Goal: Task Accomplishment & Management: Complete application form

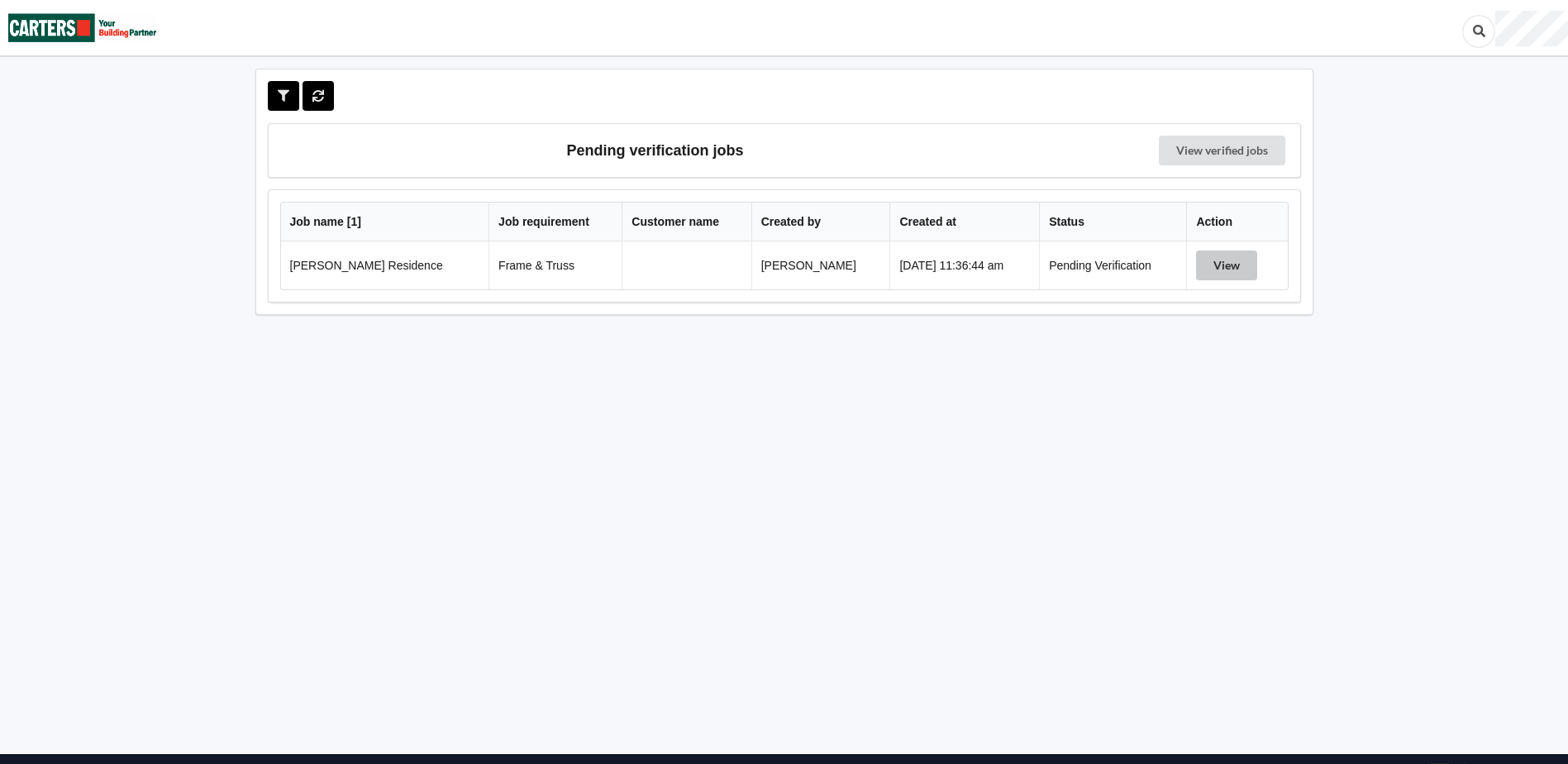
click at [1234, 267] on button "View" at bounding box center [1226, 265] width 61 height 30
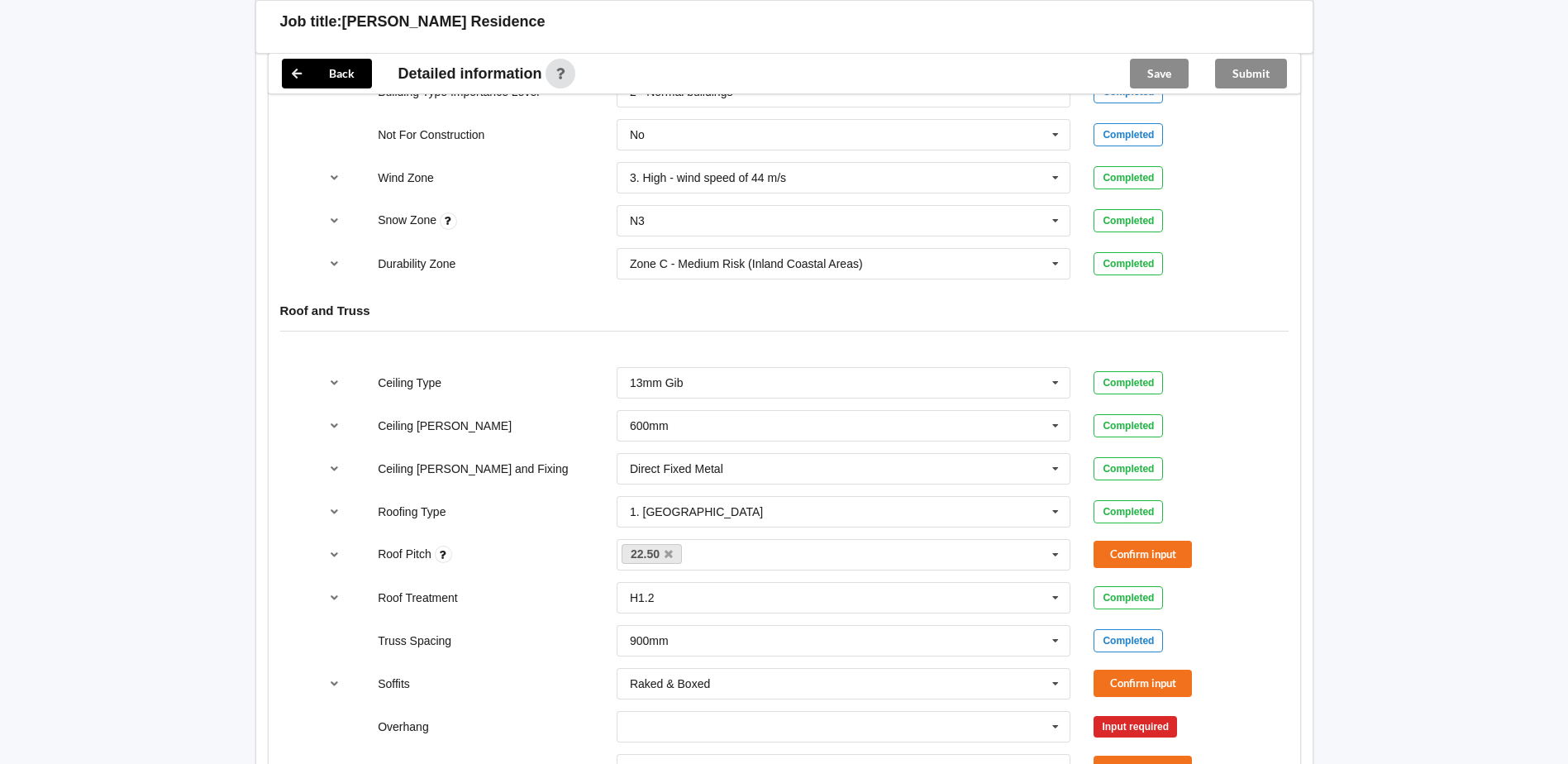
scroll to position [827, 0]
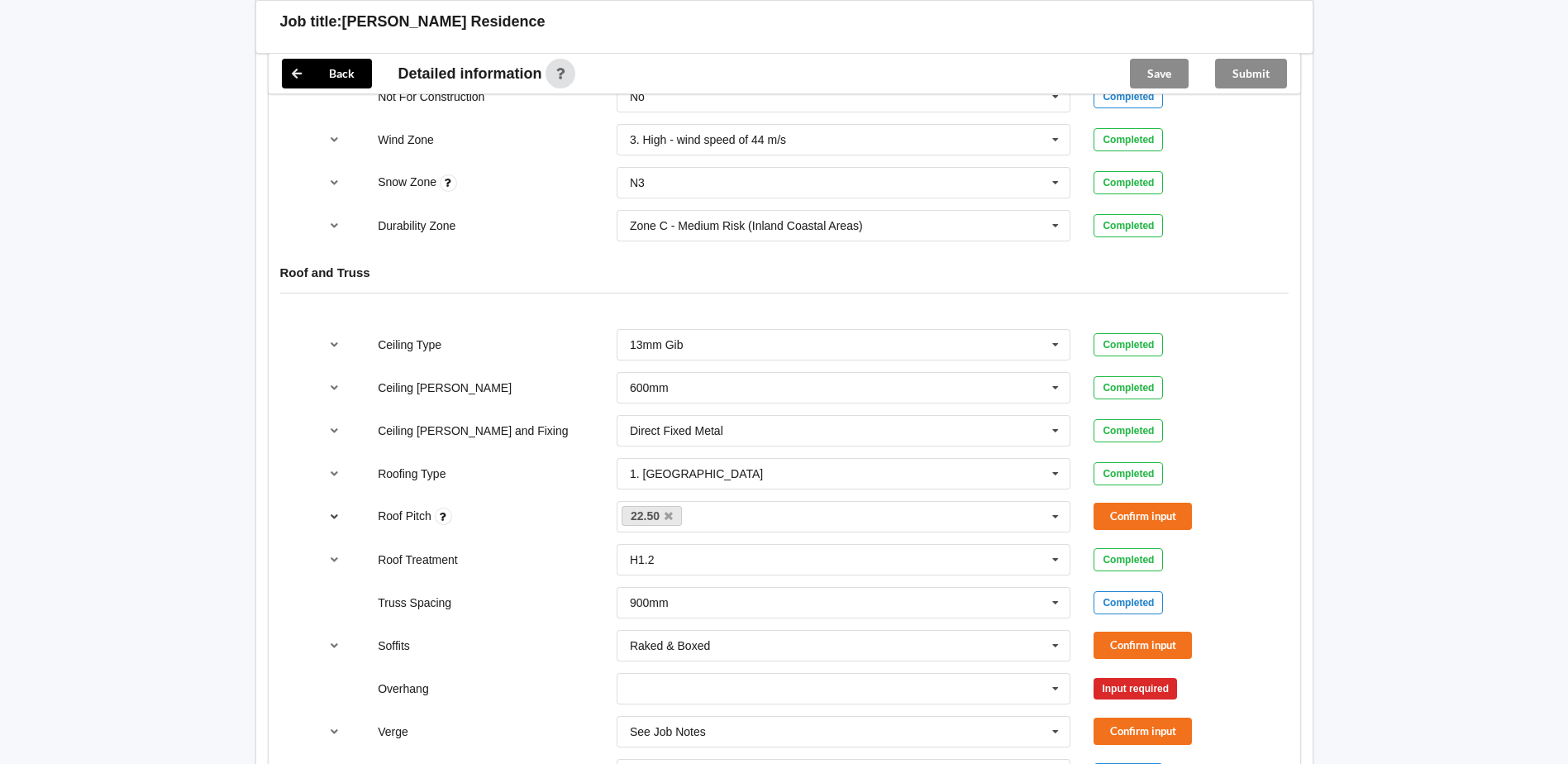
click at [330, 518] on icon "reference-toggle" at bounding box center [334, 516] width 14 height 10
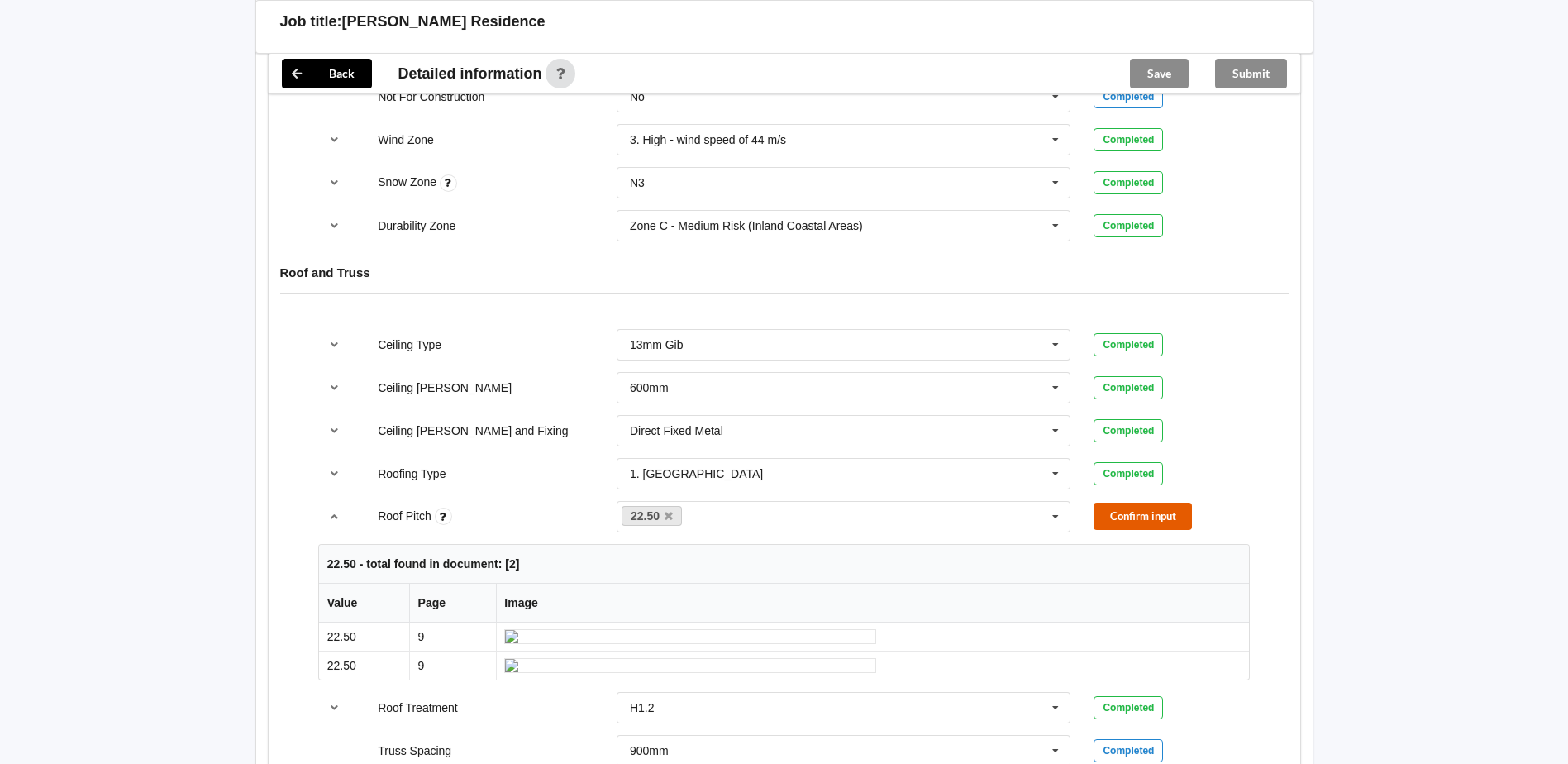
click at [1138, 517] on button "Confirm input" at bounding box center [1143, 516] width 98 height 27
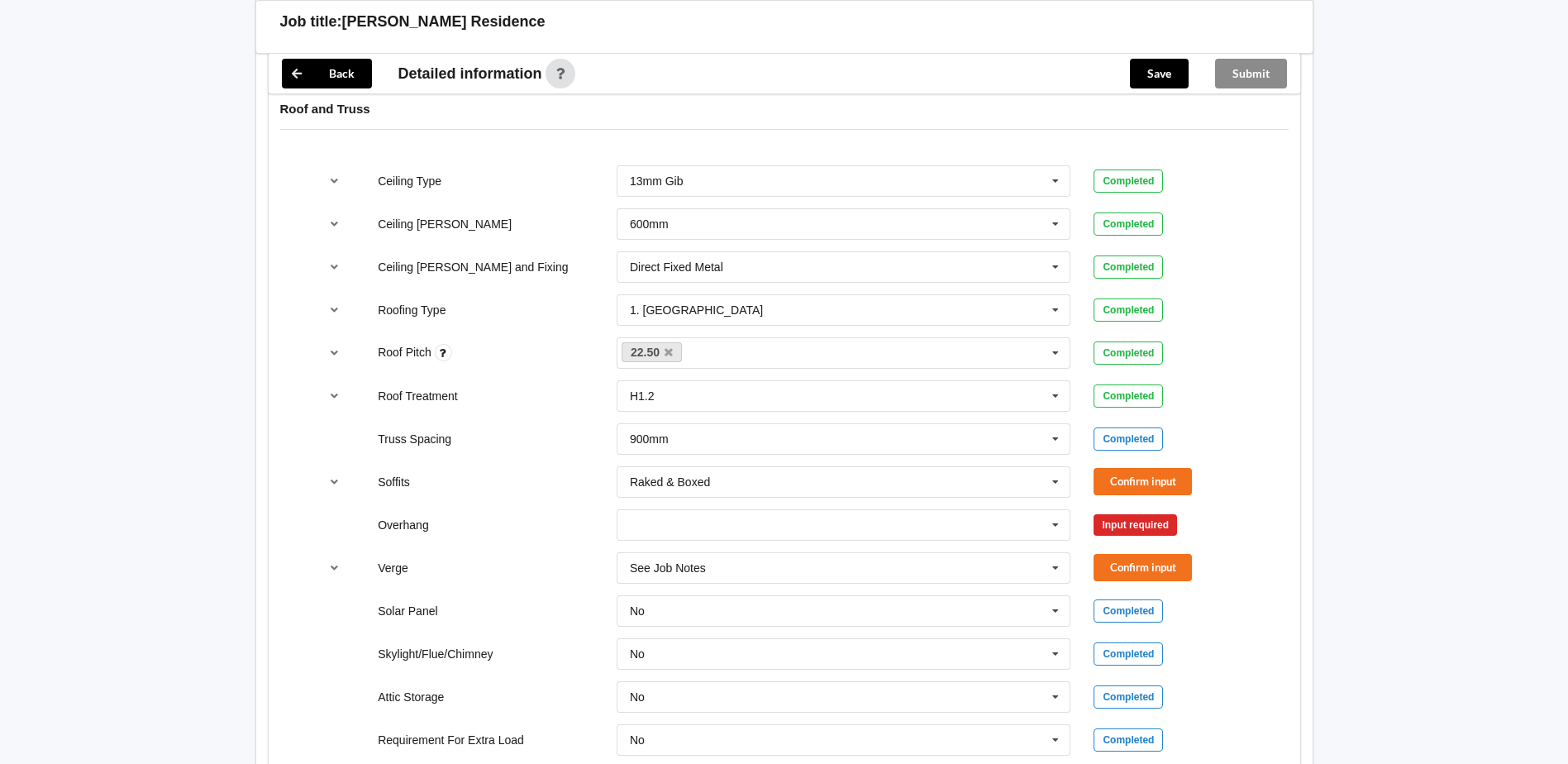
scroll to position [992, 0]
click at [330, 480] on icon "reference-toggle" at bounding box center [334, 479] width 14 height 10
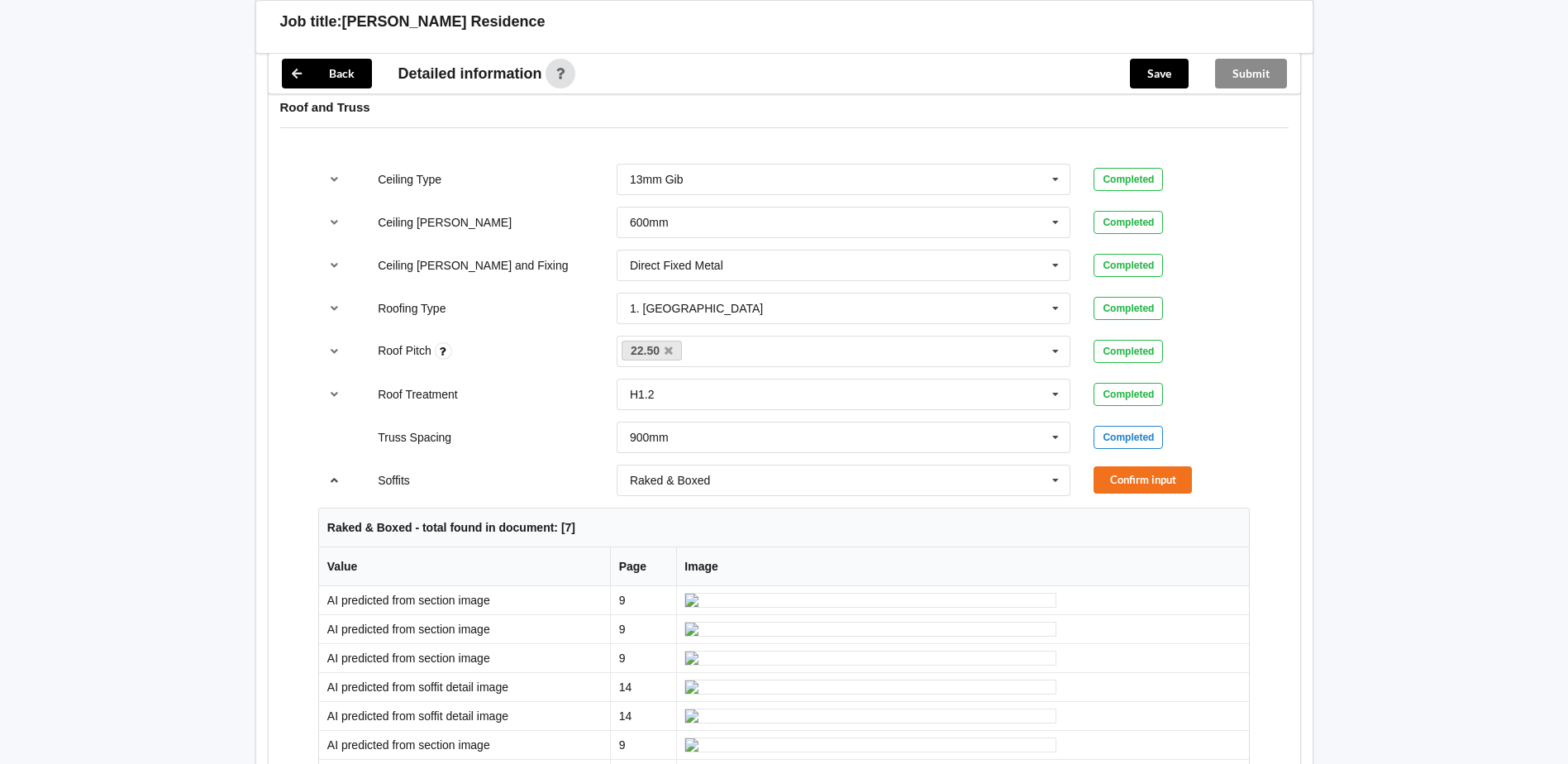
click at [330, 480] on icon "reference-toggle" at bounding box center [334, 479] width 14 height 10
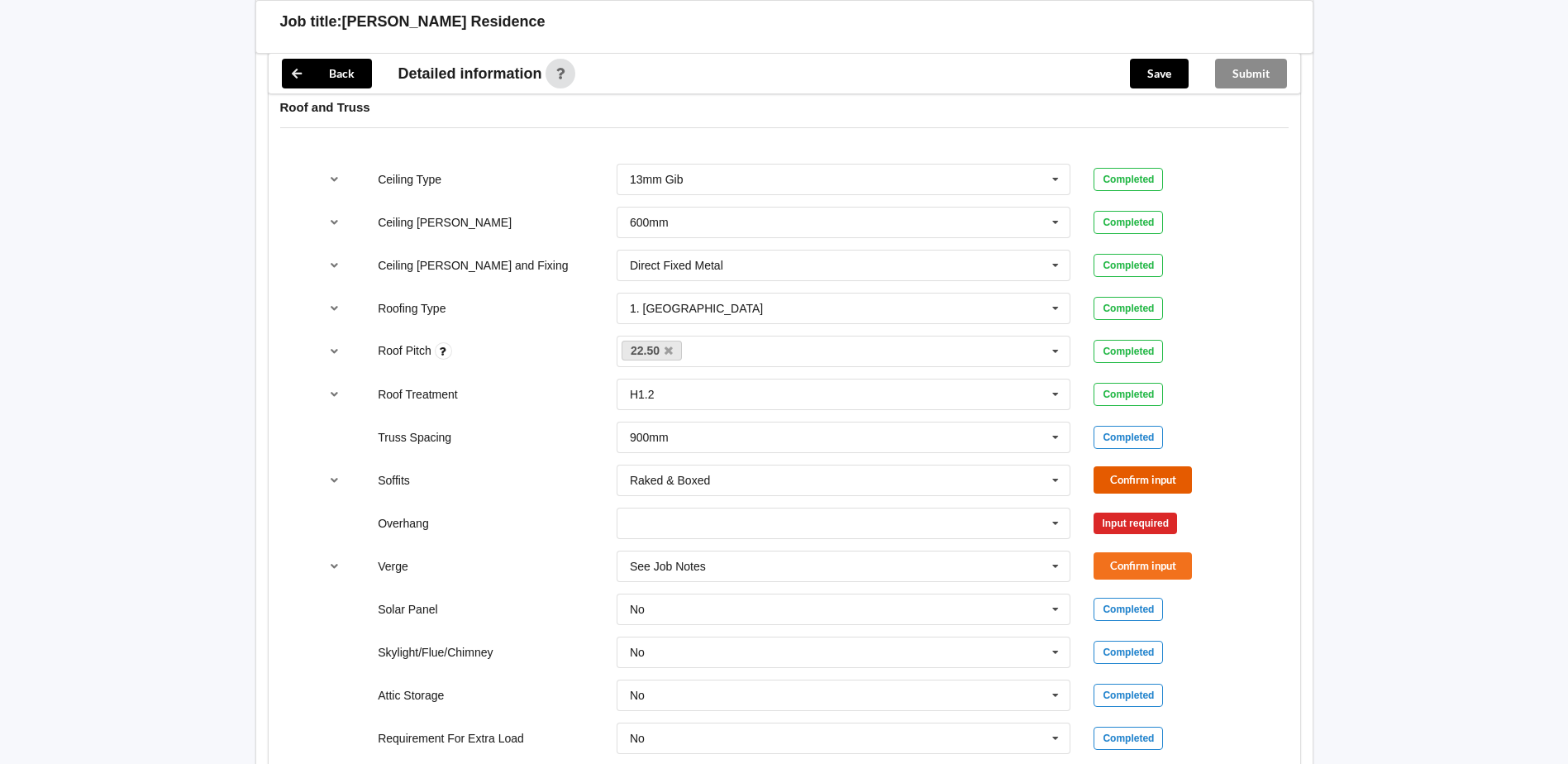
click at [1140, 480] on button "Confirm input" at bounding box center [1143, 479] width 98 height 27
click at [760, 531] on input "text" at bounding box center [845, 523] width 453 height 30
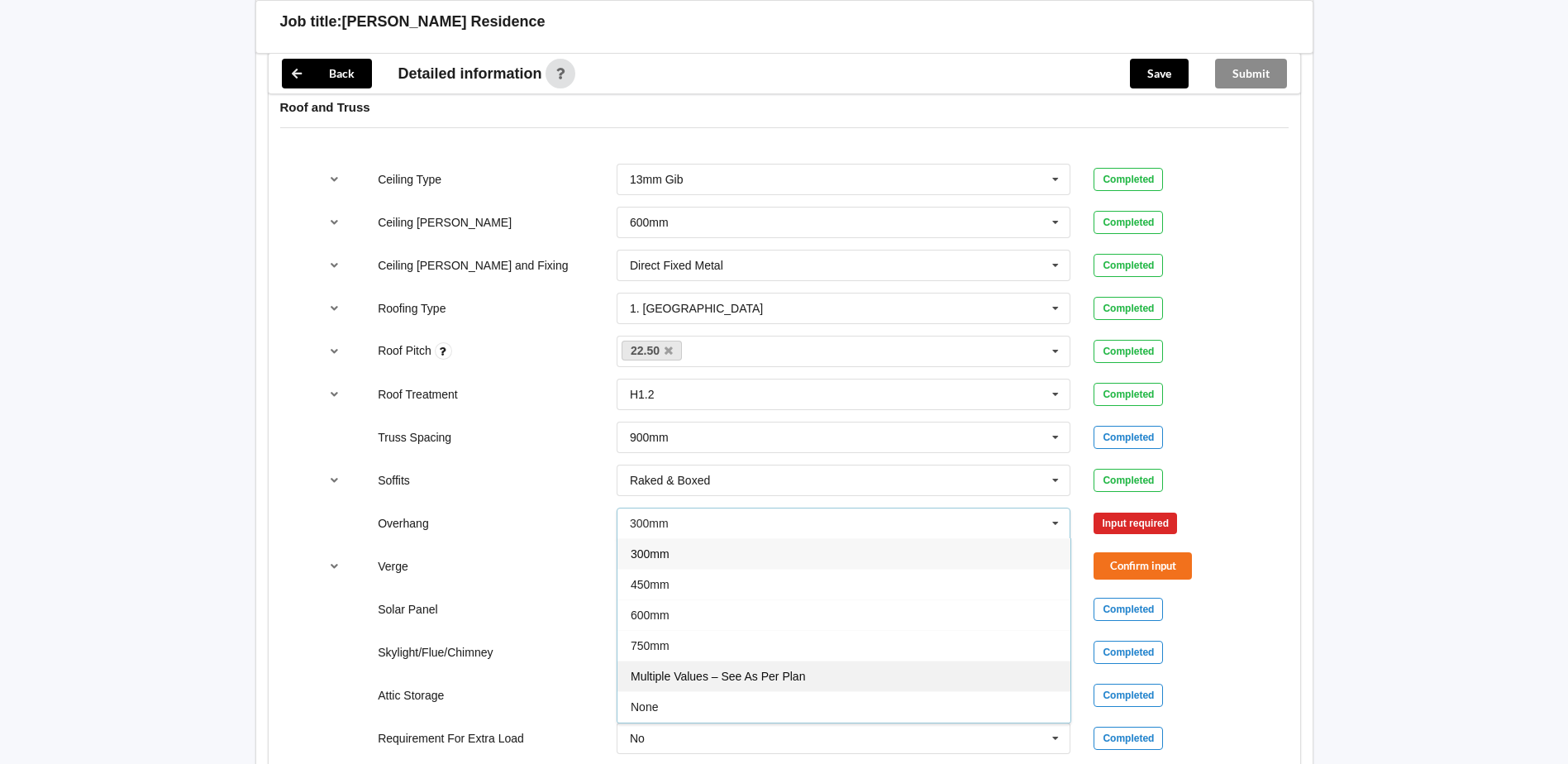
click at [762, 674] on span "Multiple Values – See As Per Plan" at bounding box center [717, 676] width 175 height 14
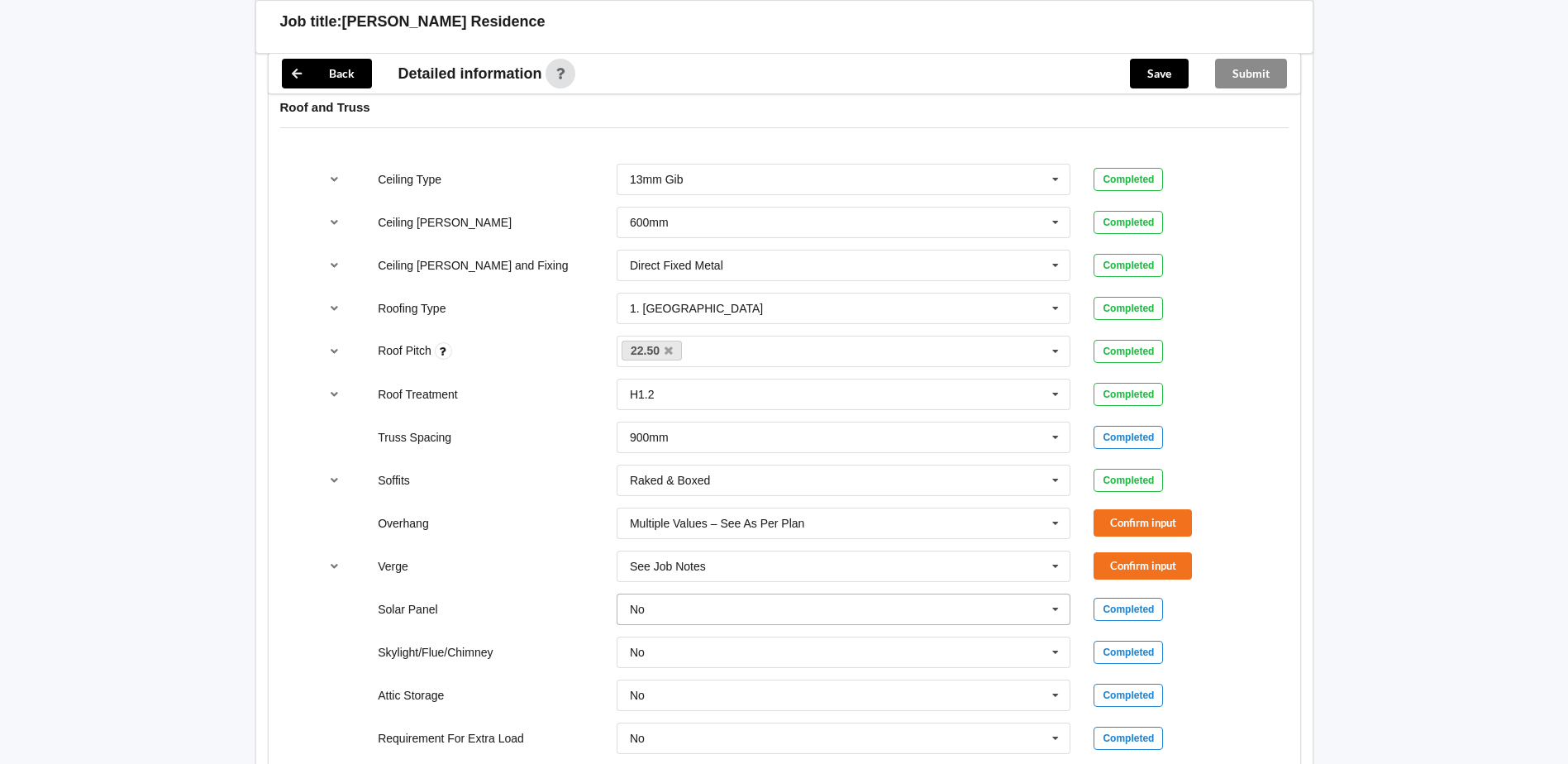
scroll to position [1075, 0]
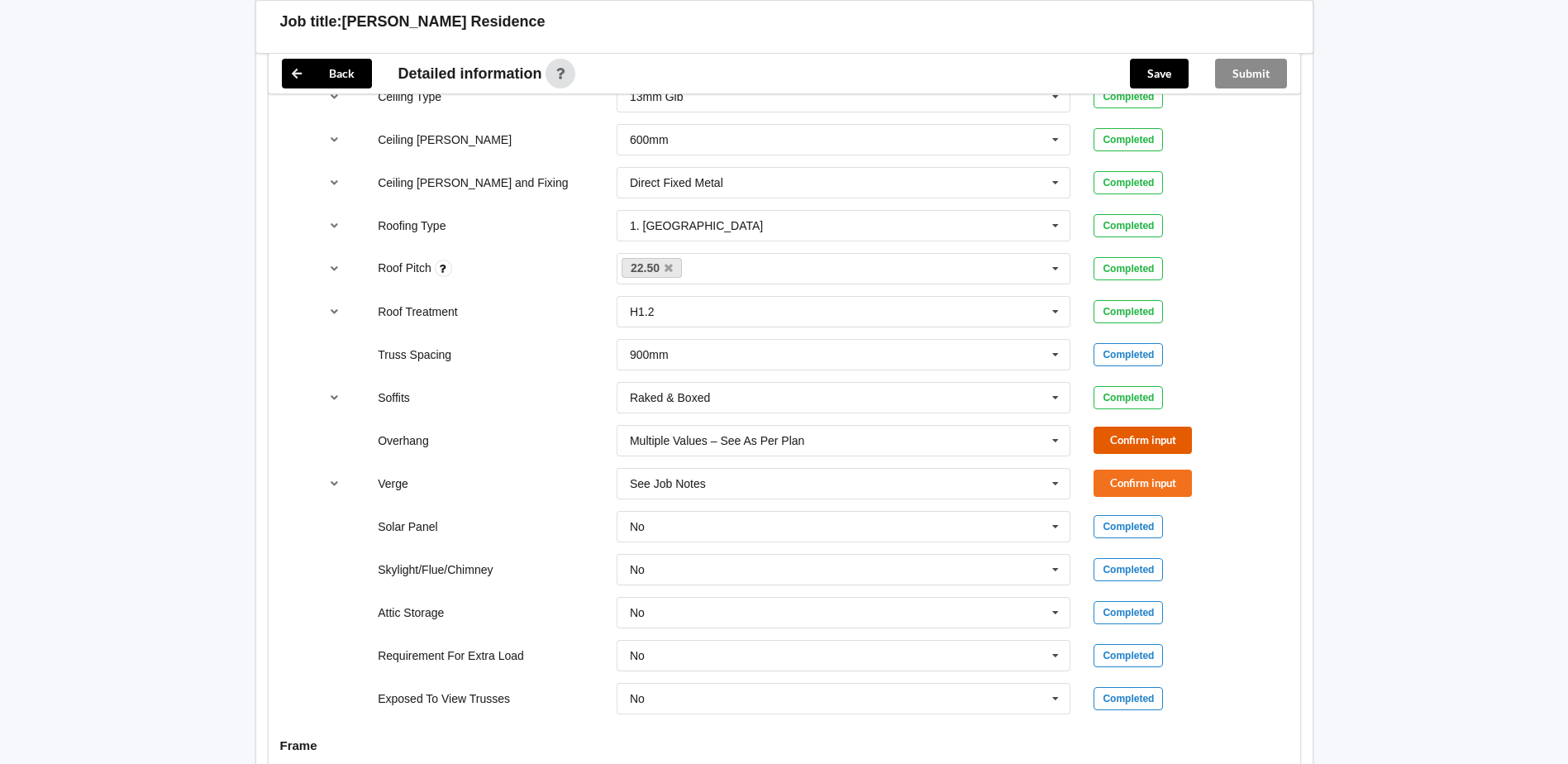
click at [1140, 443] on button "Confirm input" at bounding box center [1143, 440] width 98 height 27
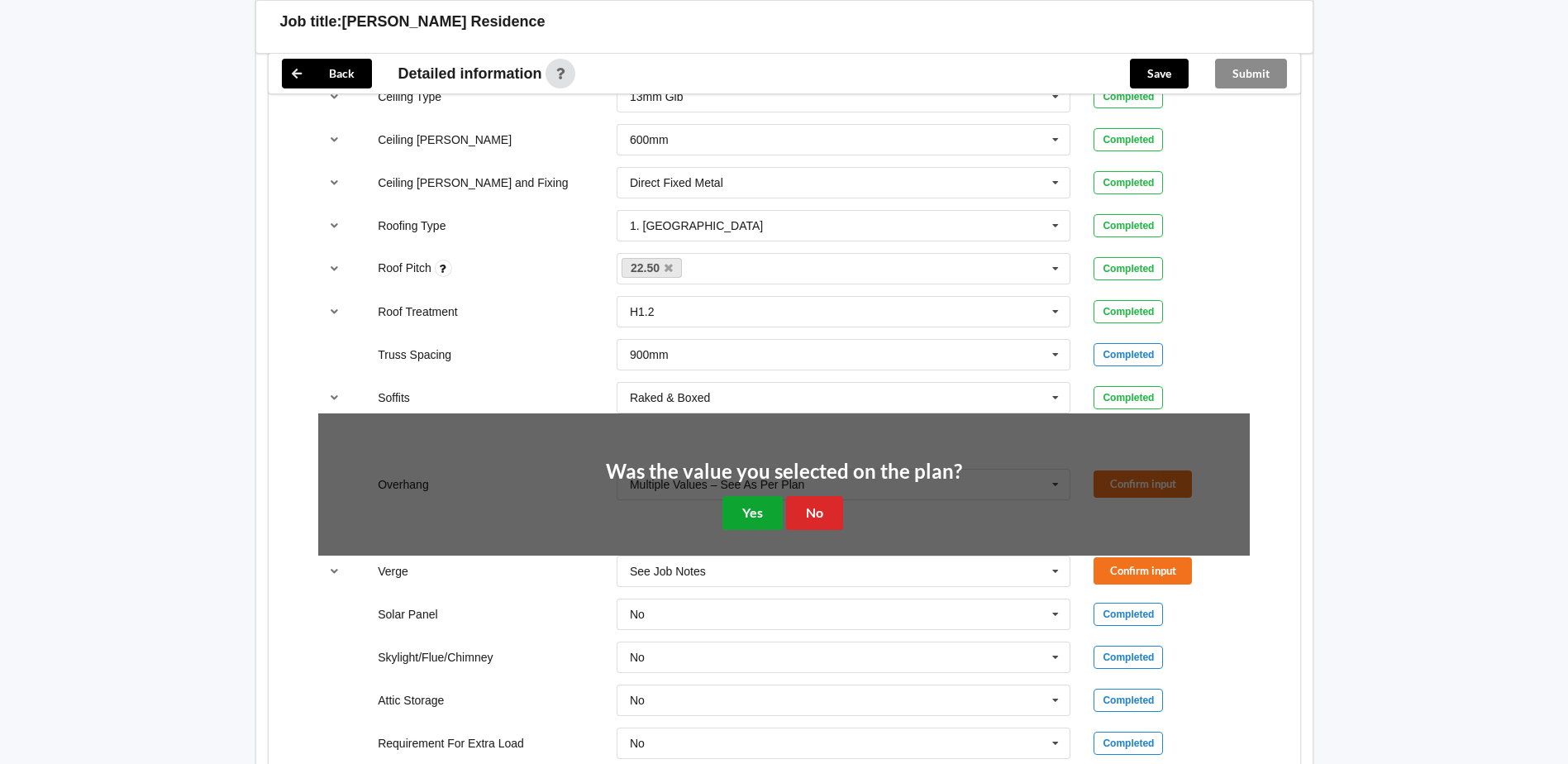
click at [759, 520] on button "Yes" at bounding box center [752, 512] width 61 height 34
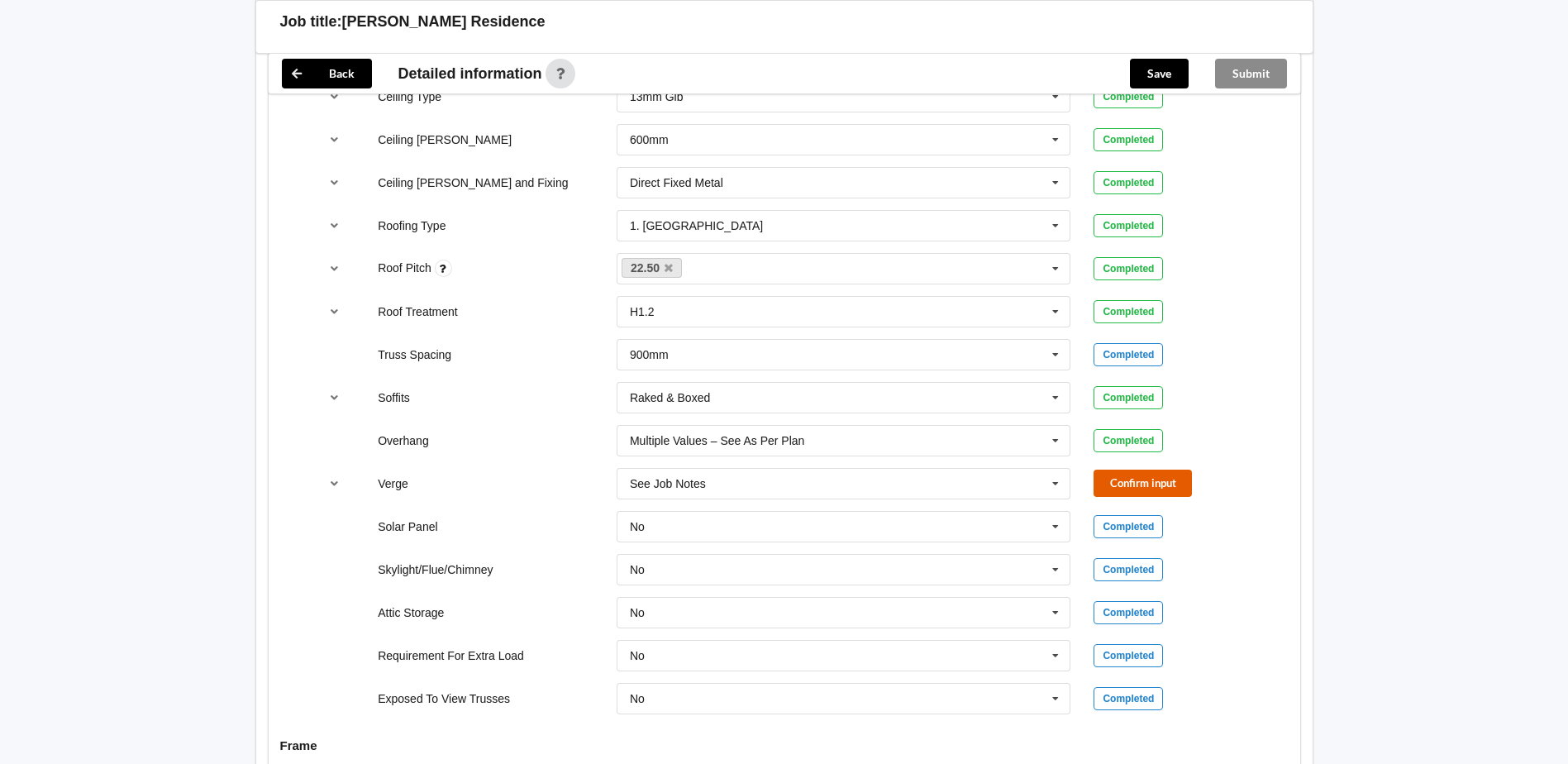
click at [1135, 487] on button "Confirm input" at bounding box center [1143, 483] width 98 height 27
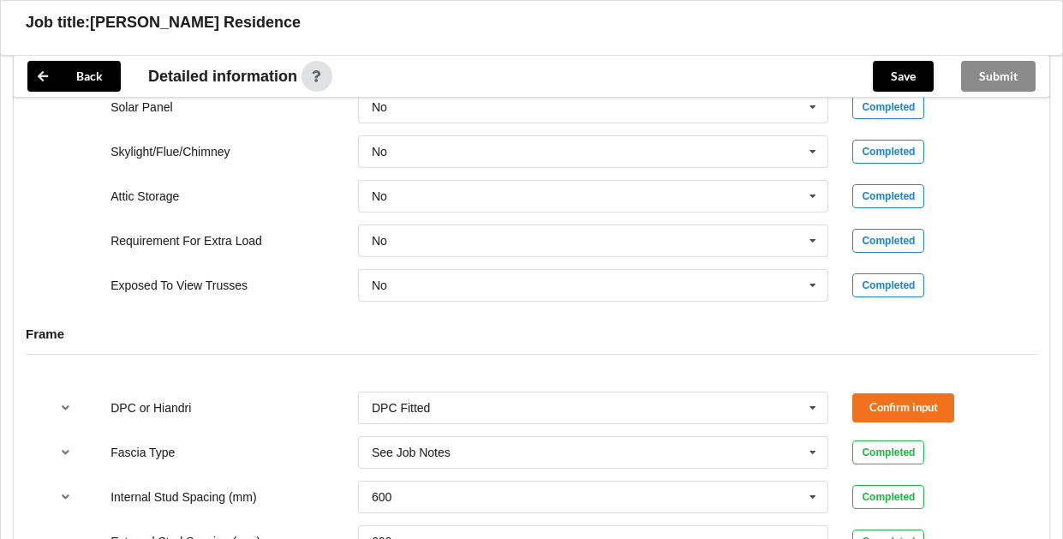
scroll to position [1542, 0]
click at [806, 420] on icon at bounding box center [813, 408] width 26 height 32
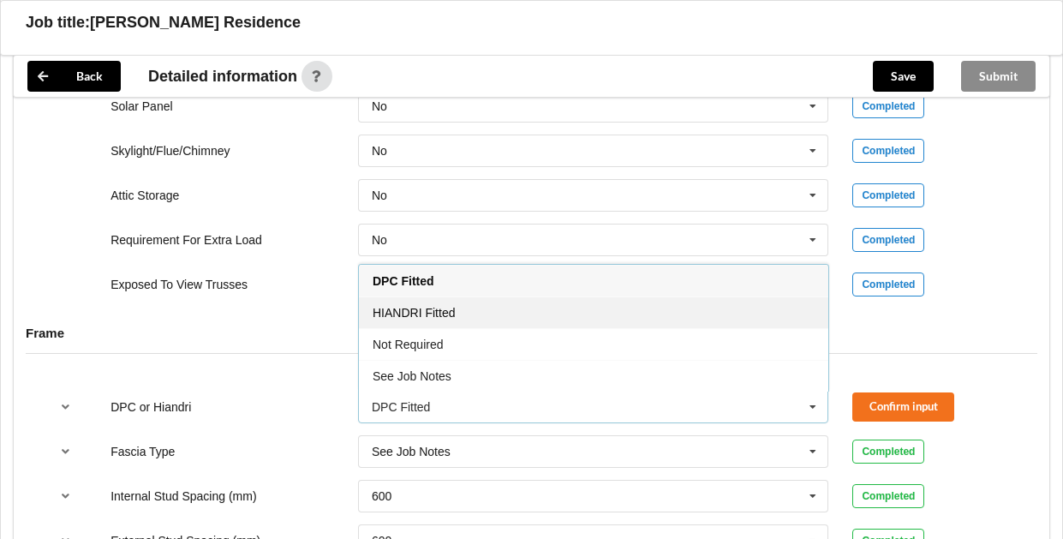
click at [466, 326] on div "HIANDRI Fitted" at bounding box center [594, 312] width 470 height 32
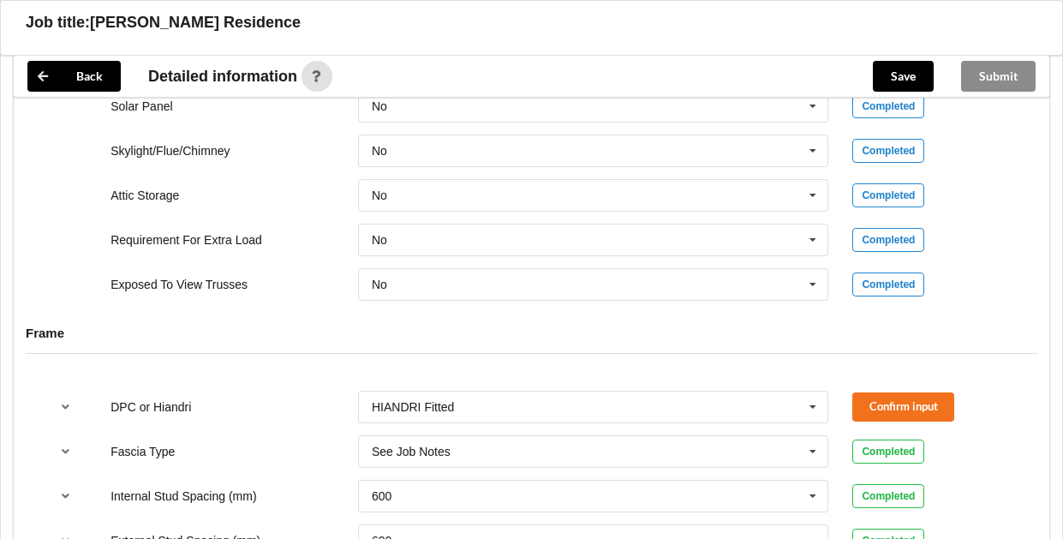
scroll to position [1628, 0]
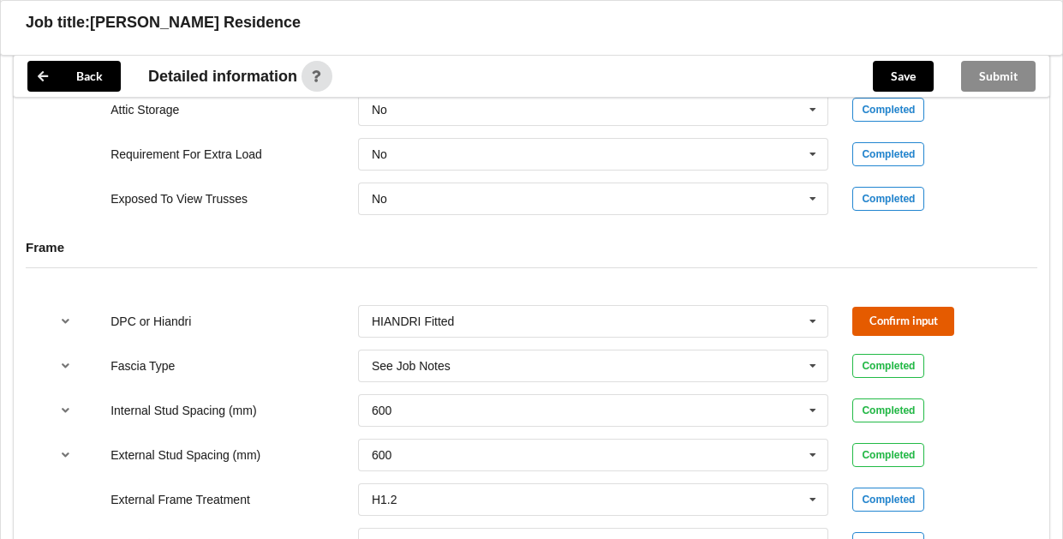
click at [900, 335] on button "Confirm input" at bounding box center [904, 321] width 102 height 28
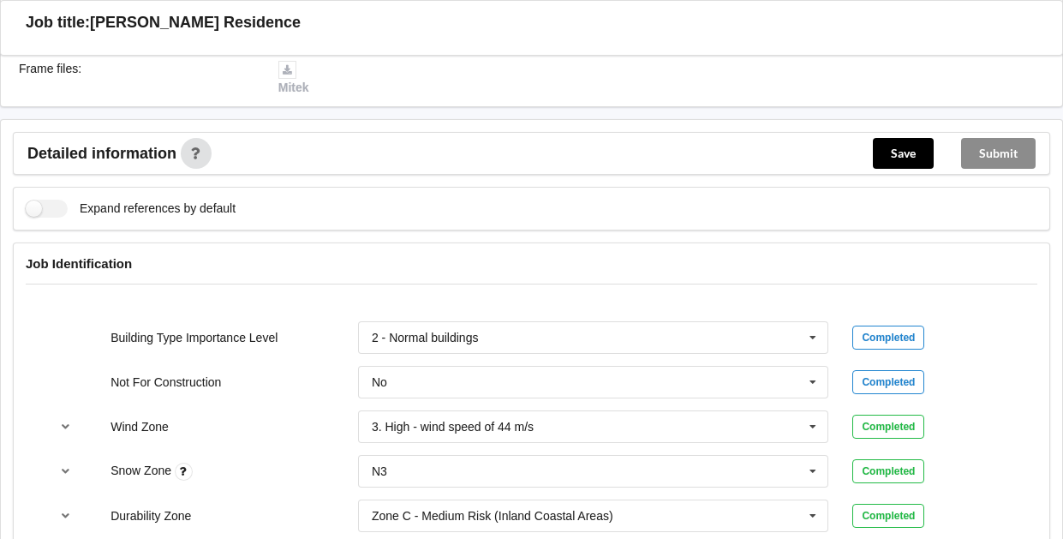
scroll to position [478, 0]
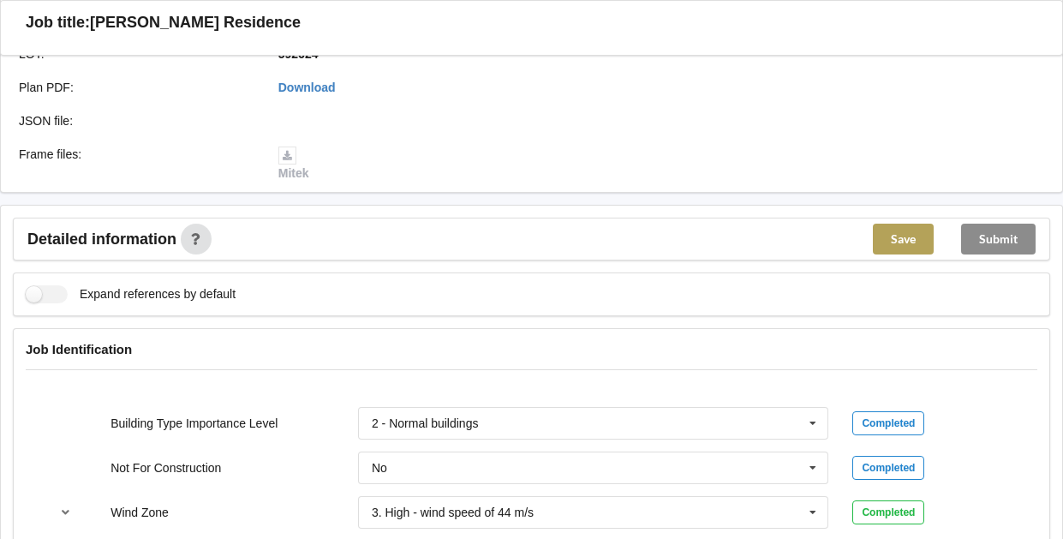
click at [896, 251] on button "Save" at bounding box center [903, 239] width 61 height 31
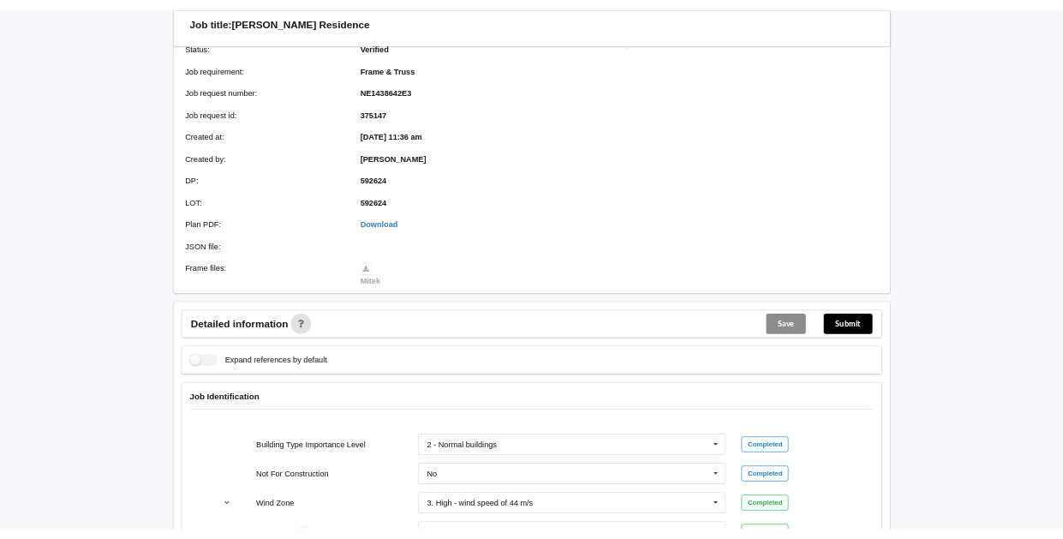
scroll to position [171, 0]
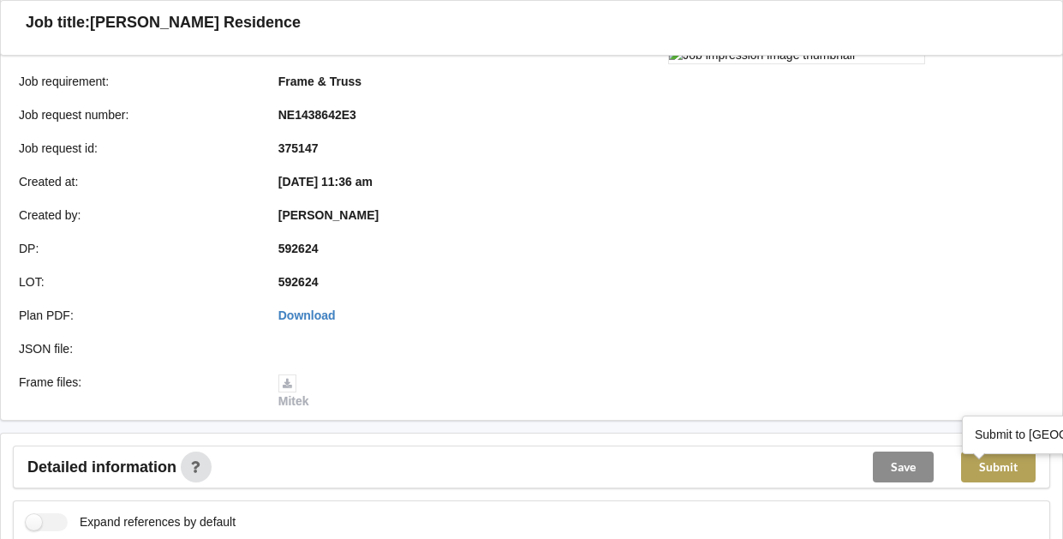
click at [1025, 482] on button "Submit" at bounding box center [998, 467] width 75 height 31
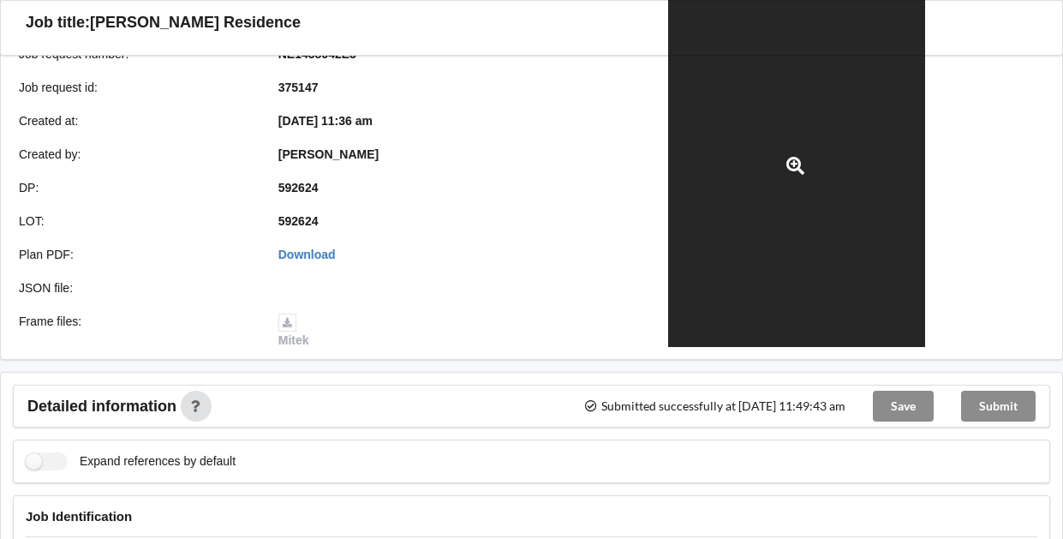
scroll to position [343, 0]
